Goal: Task Accomplishment & Management: Use online tool/utility

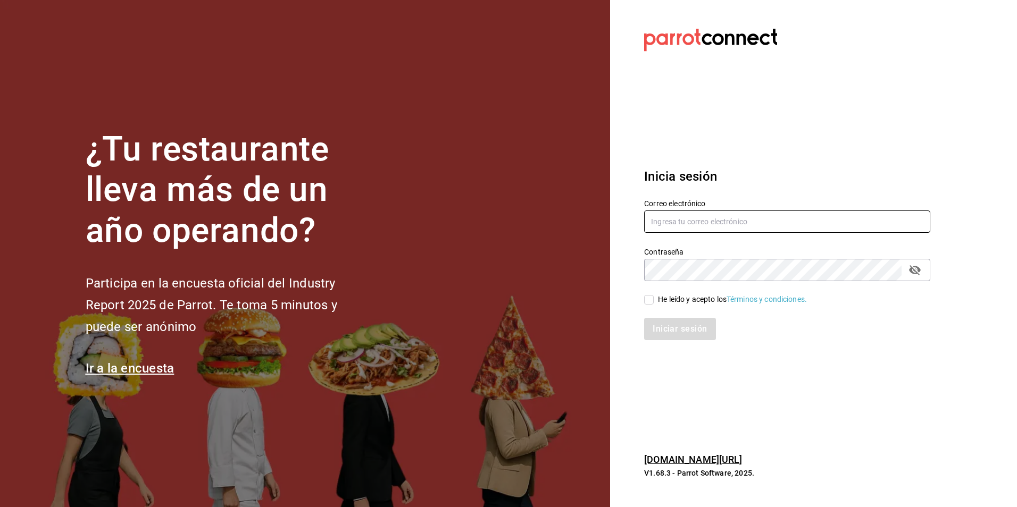
type input "[EMAIL_ADDRESS][DOMAIN_NAME]"
drag, startPoint x: 647, startPoint y: 302, endPoint x: 665, endPoint y: 317, distance: 23.8
click at [647, 302] on input "He leído y acepto los Términos y condiciones." at bounding box center [649, 300] width 10 height 10
checkbox input "true"
click at [665, 317] on div "Iniciar sesión" at bounding box center [780, 322] width 299 height 35
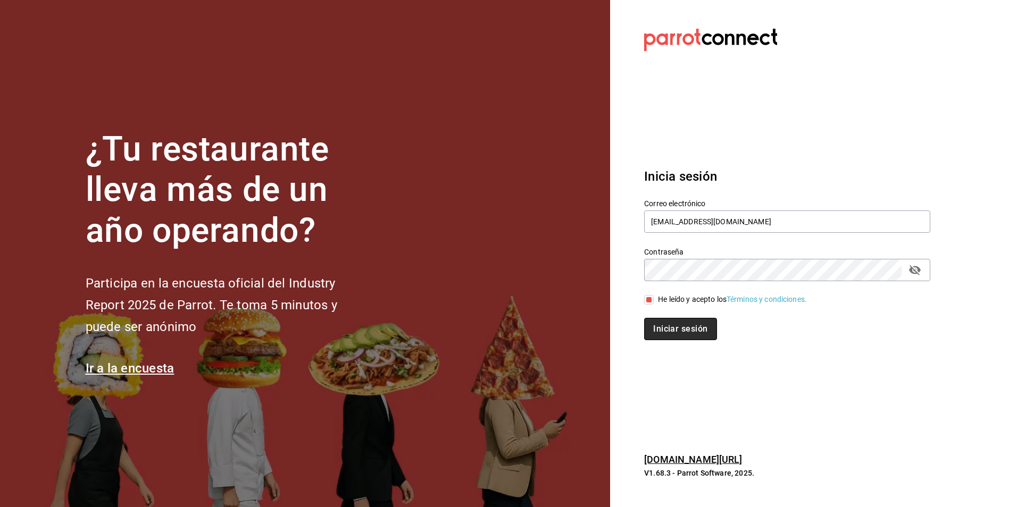
click at [666, 321] on button "Iniciar sesión" at bounding box center [680, 329] width 72 height 22
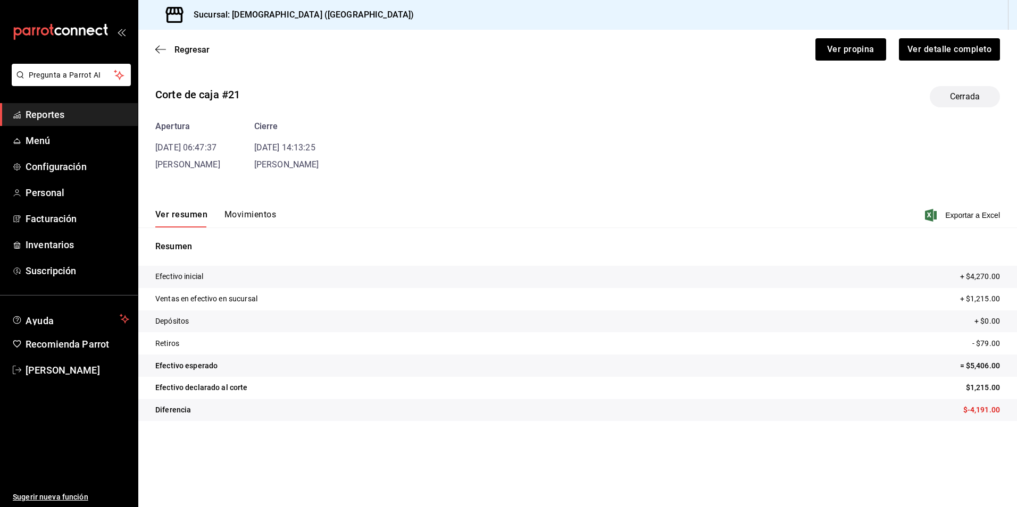
click at [62, 108] on span "Reportes" at bounding box center [78, 114] width 104 height 14
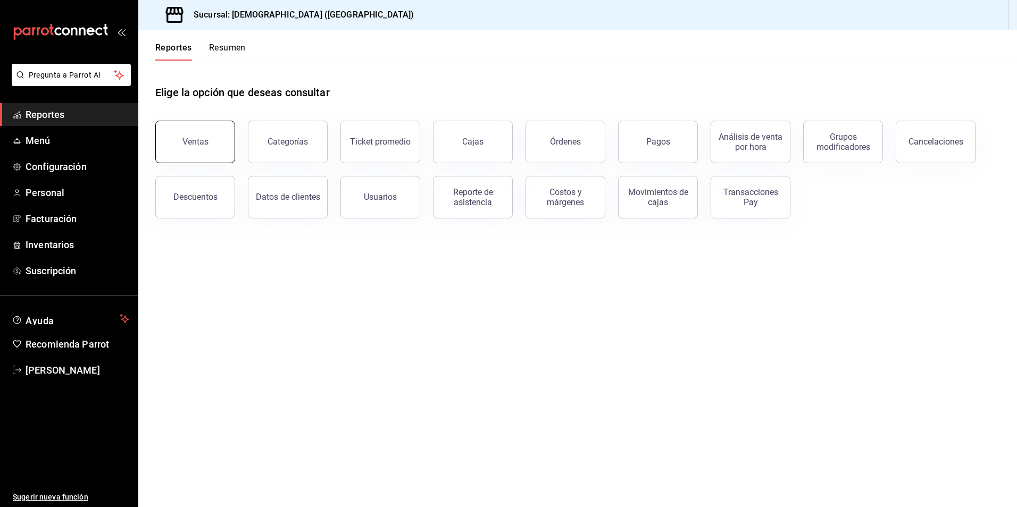
click at [208, 144] on button "Ventas" at bounding box center [195, 142] width 80 height 43
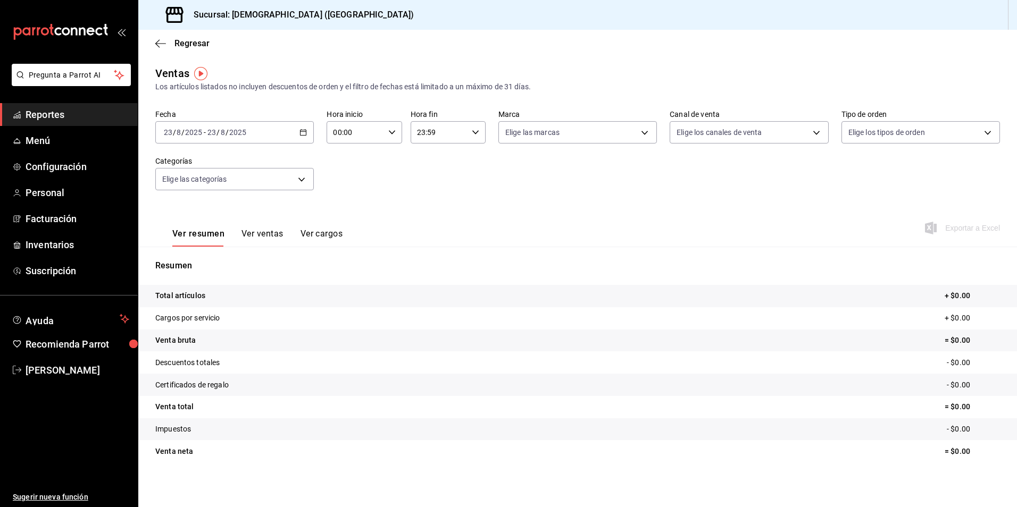
click at [303, 132] on \(Stroke\) "button" at bounding box center [304, 131] width 6 height 1
click at [206, 258] on span "Rango de fechas" at bounding box center [205, 260] width 82 height 11
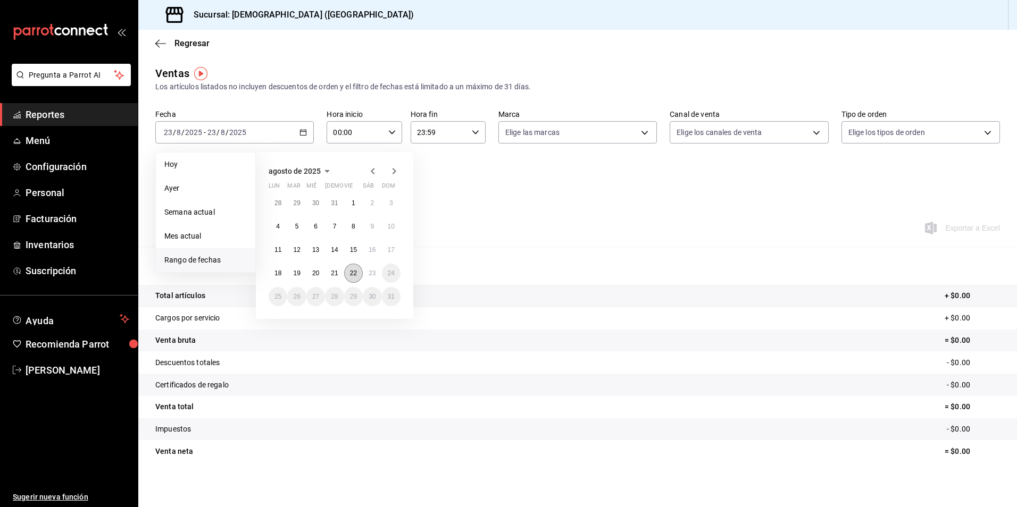
click at [353, 273] on abbr "22" at bounding box center [353, 273] width 7 height 7
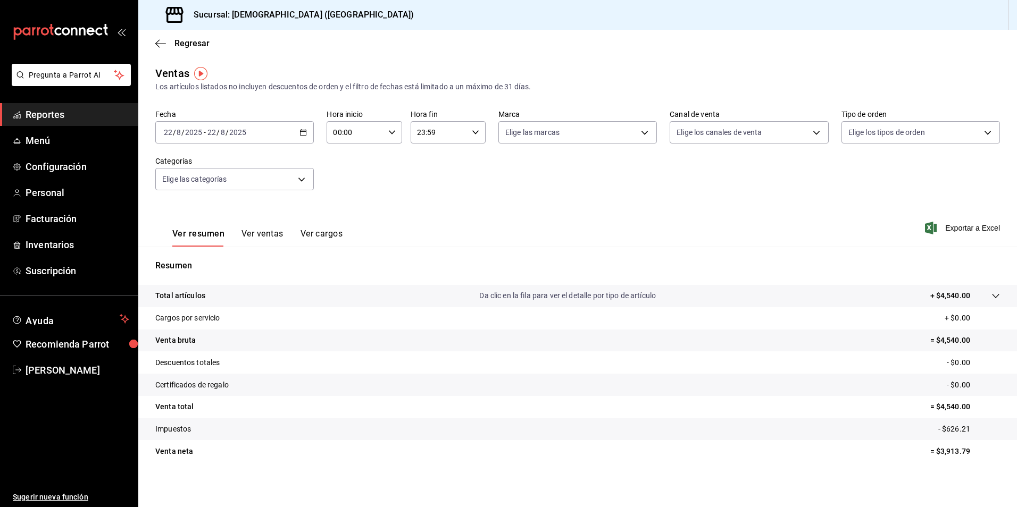
click at [958, 288] on tr "Total artículos Da clic en la fila para ver el detalle por tipo de artículo + $…" at bounding box center [577, 296] width 879 height 22
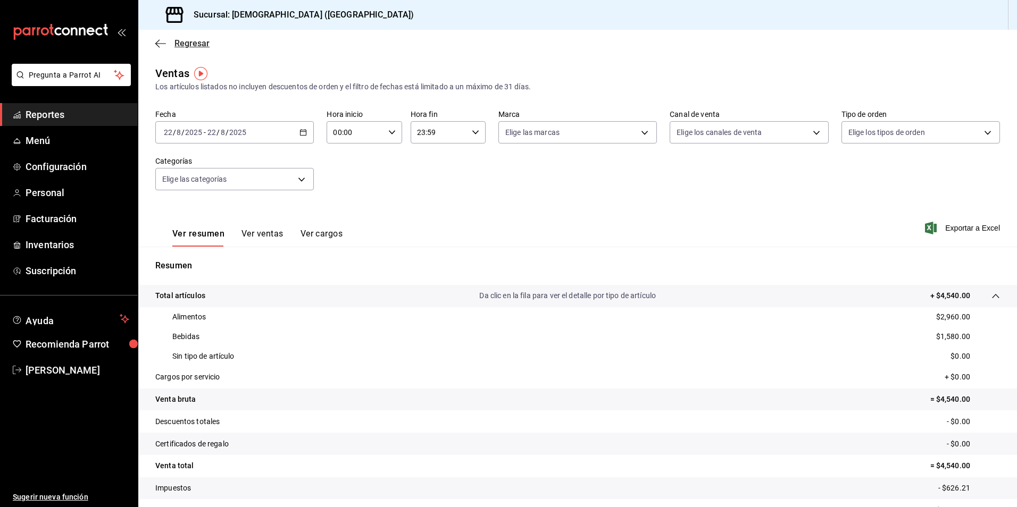
click at [156, 41] on icon "button" at bounding box center [160, 44] width 11 height 10
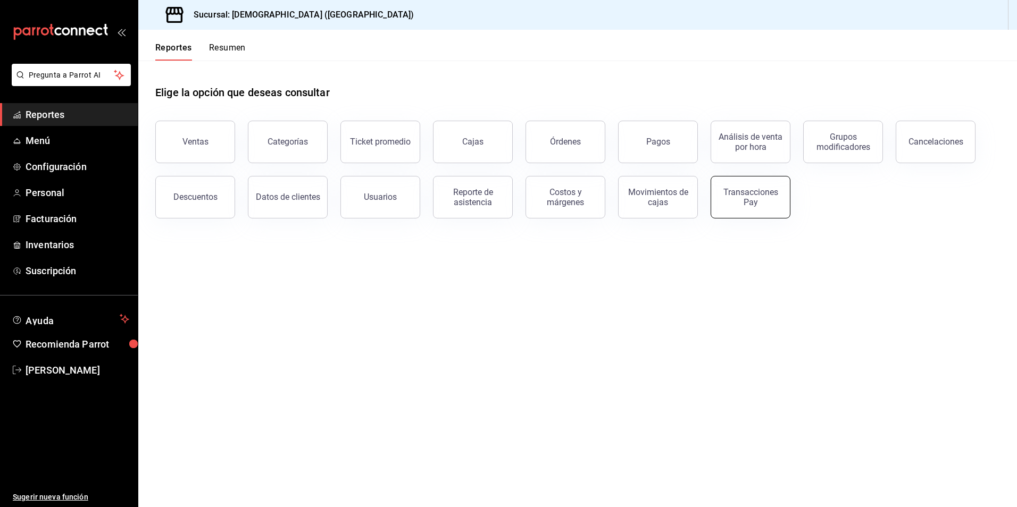
click at [739, 201] on div "Transacciones Pay" at bounding box center [751, 197] width 66 height 20
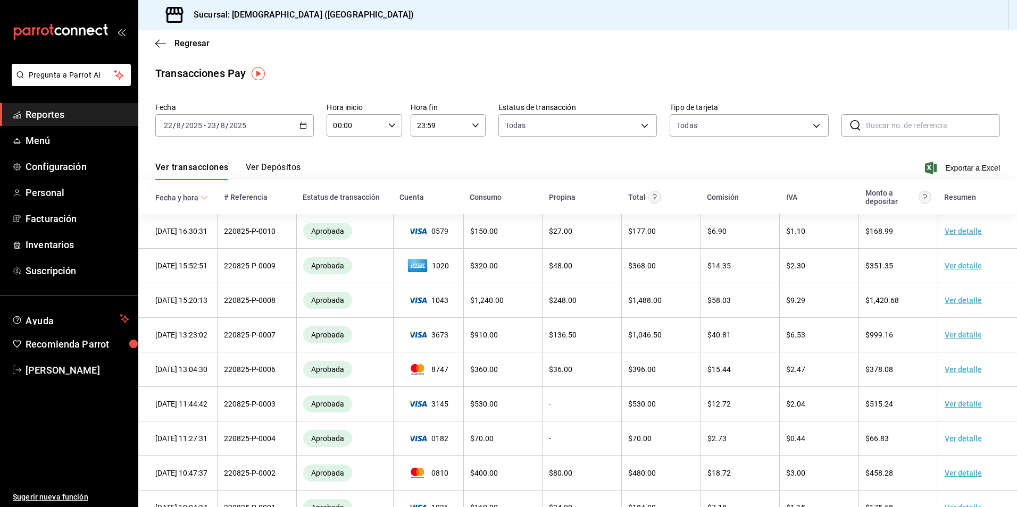
click at [305, 127] on \(Stroke\) "button" at bounding box center [303, 126] width 6 height 6
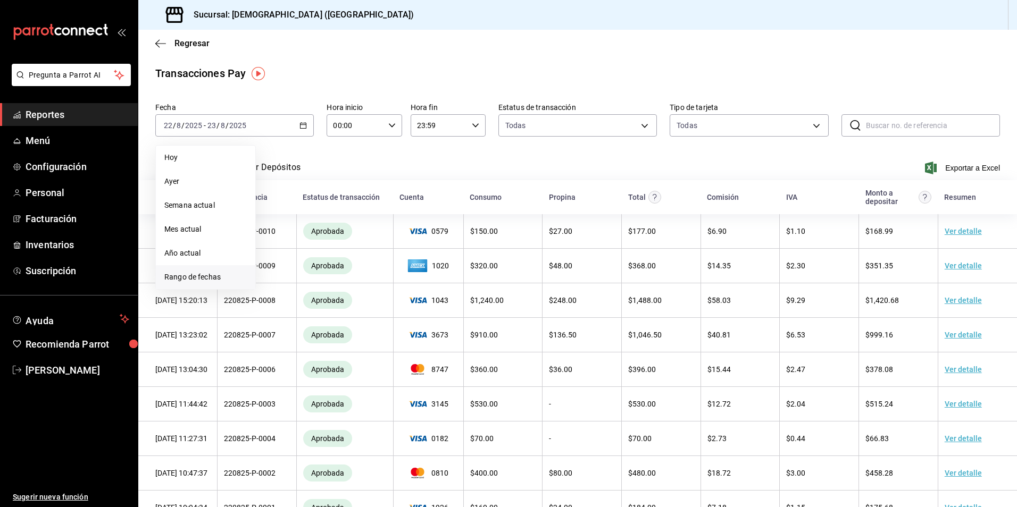
click at [242, 280] on span "Rango de fechas" at bounding box center [205, 277] width 82 height 11
click at [350, 268] on abbr "22" at bounding box center [353, 266] width 7 height 7
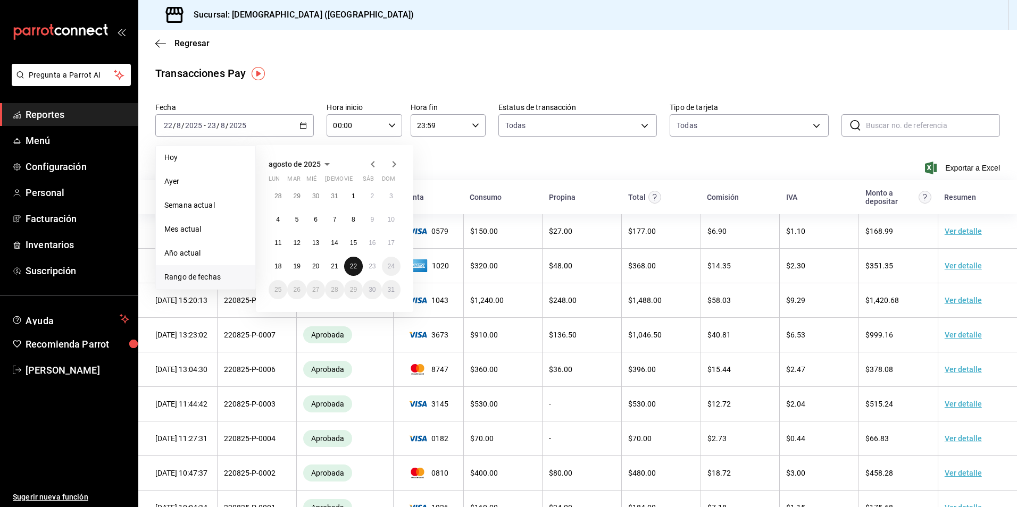
click at [350, 268] on abbr "22" at bounding box center [353, 266] width 7 height 7
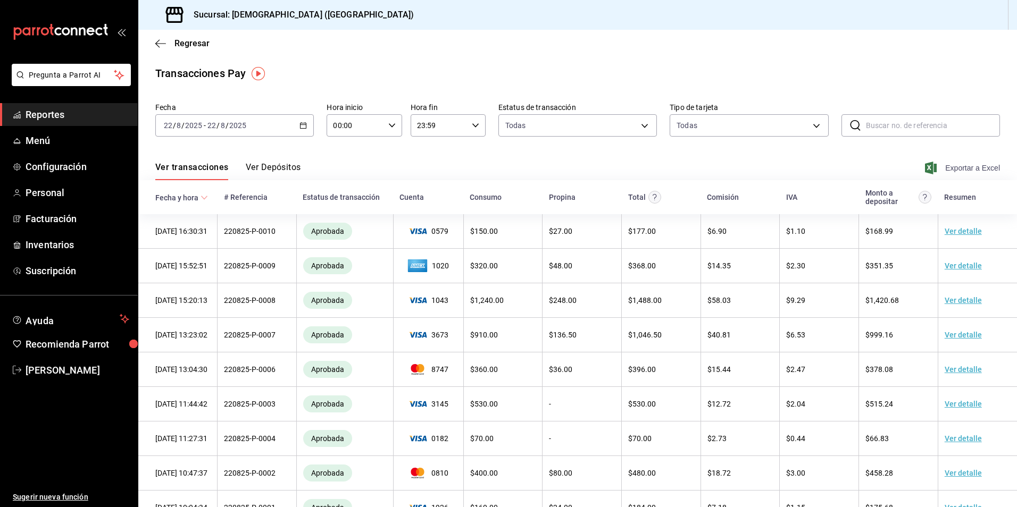
click at [967, 169] on span "Exportar a Excel" at bounding box center [963, 168] width 73 height 13
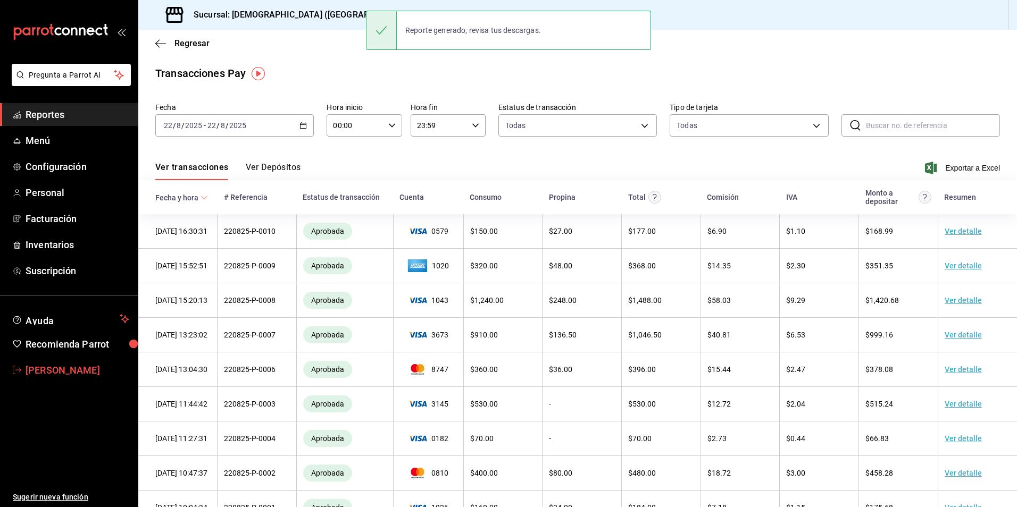
click at [70, 367] on span "Gabriela Frias" at bounding box center [78, 370] width 104 height 14
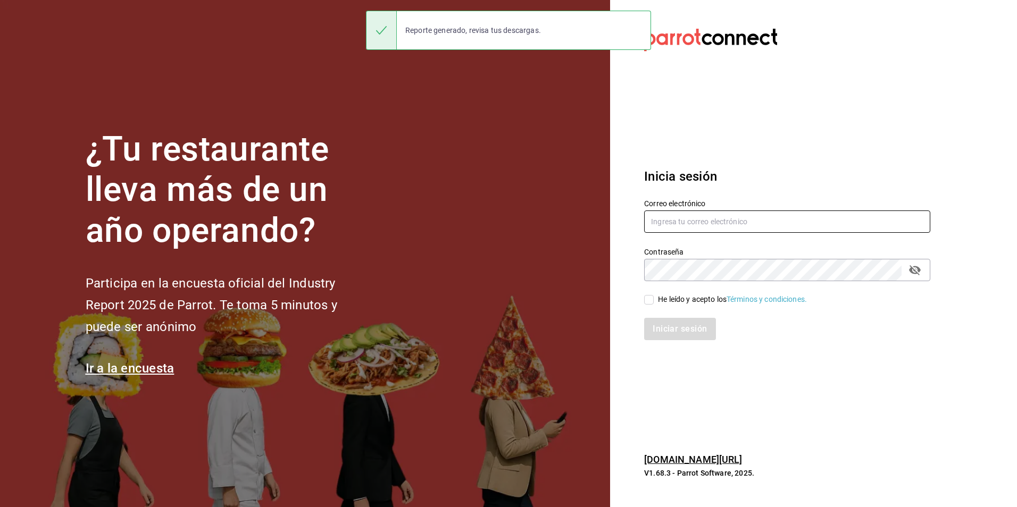
type input "[EMAIL_ADDRESS][DOMAIN_NAME]"
